Goal: Go to known website: Go to known website

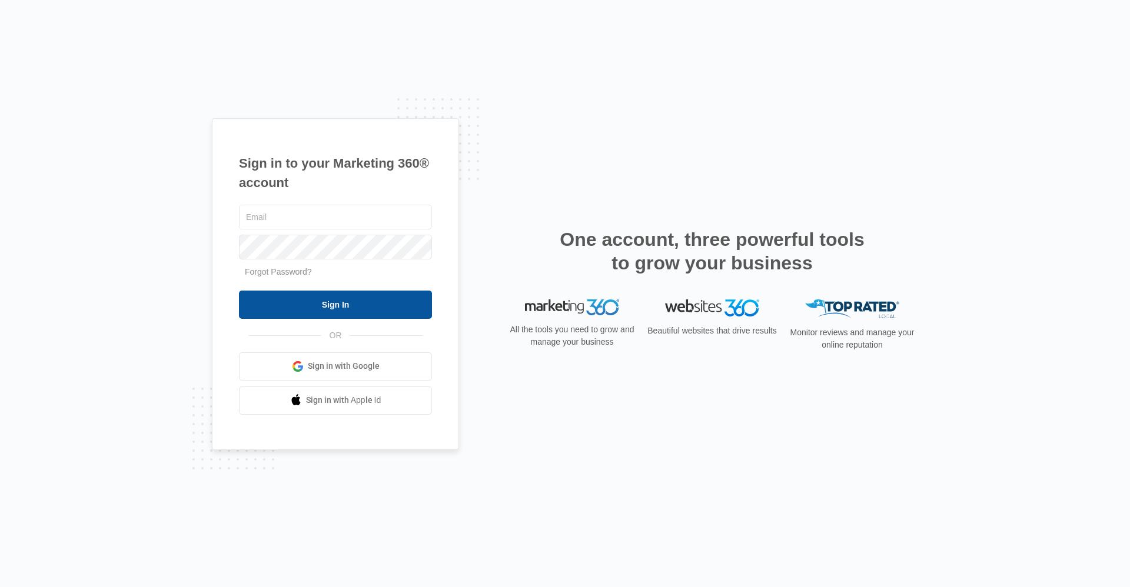
type input "[EMAIL_ADDRESS][DOMAIN_NAME]"
click at [390, 307] on input "Sign In" at bounding box center [335, 305] width 193 height 28
